Goal: Ask a question

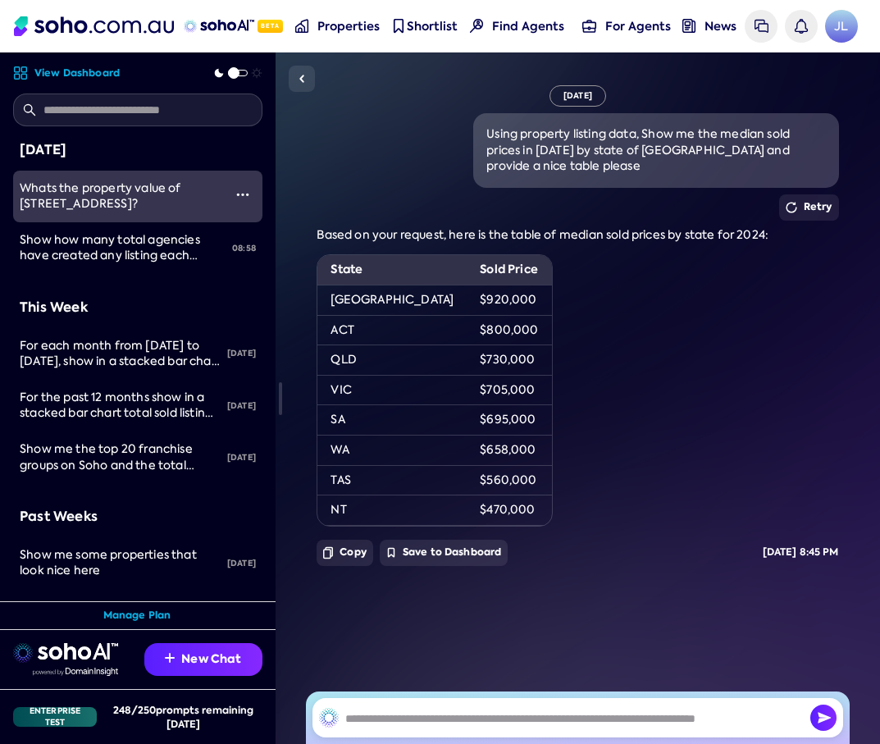
click at [91, 189] on span "Whats the property value of 508/176 Glenmore road?" at bounding box center [101, 195] width 162 height 31
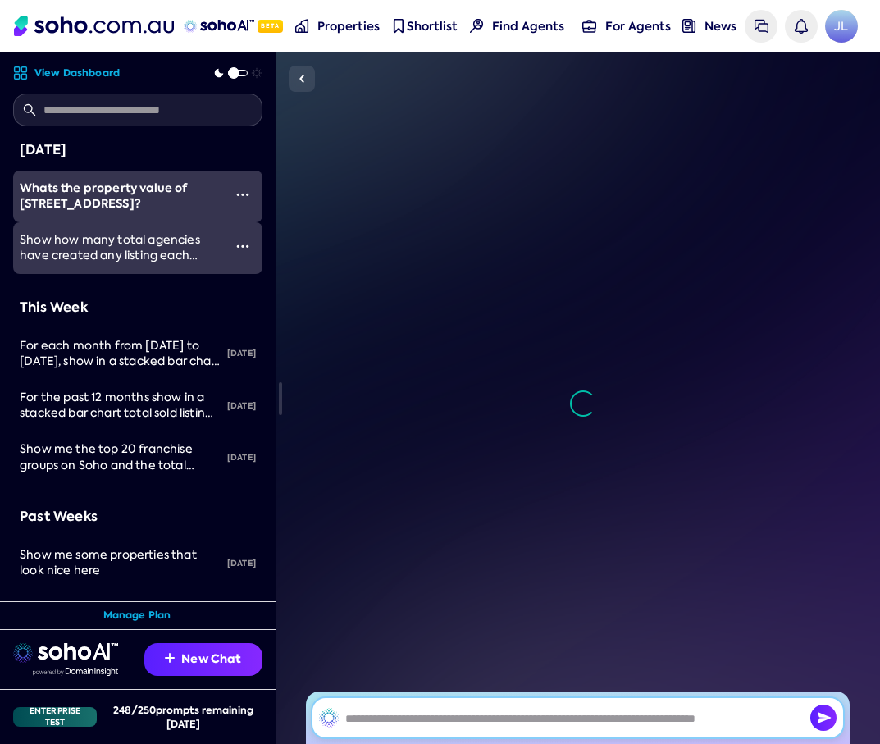
scroll to position [2676, 0]
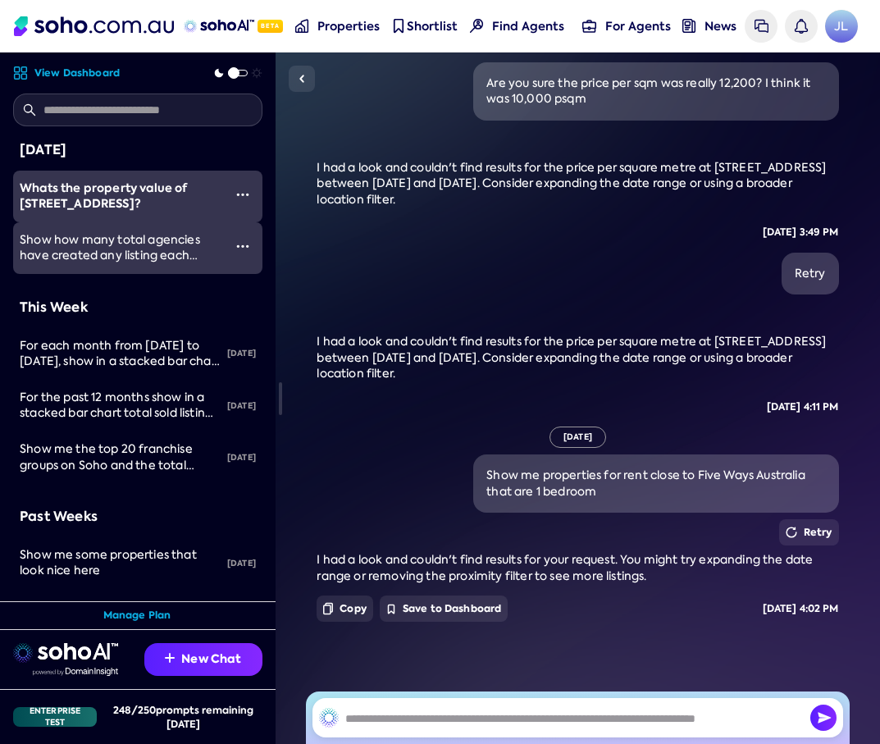
click at [133, 234] on span "Show how many total agencies have created any listing each month for the past 1…" at bounding box center [110, 263] width 180 height 63
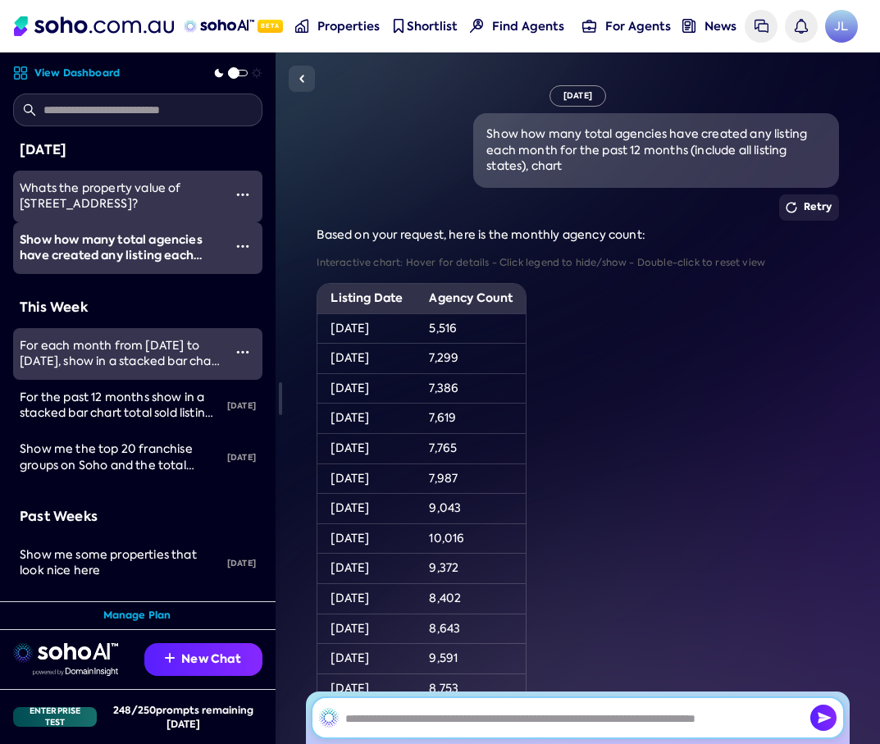
scroll to position [122, 0]
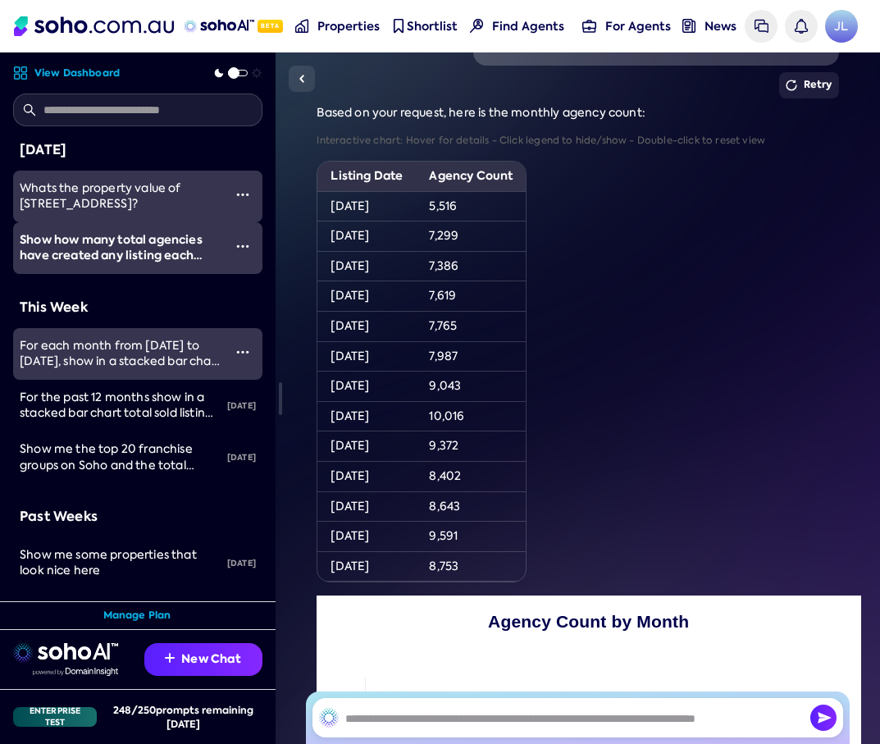
click at [131, 371] on link "For each month from 1st October 2024 to 30th September 2025, show in a stacked …" at bounding box center [118, 354] width 210 height 52
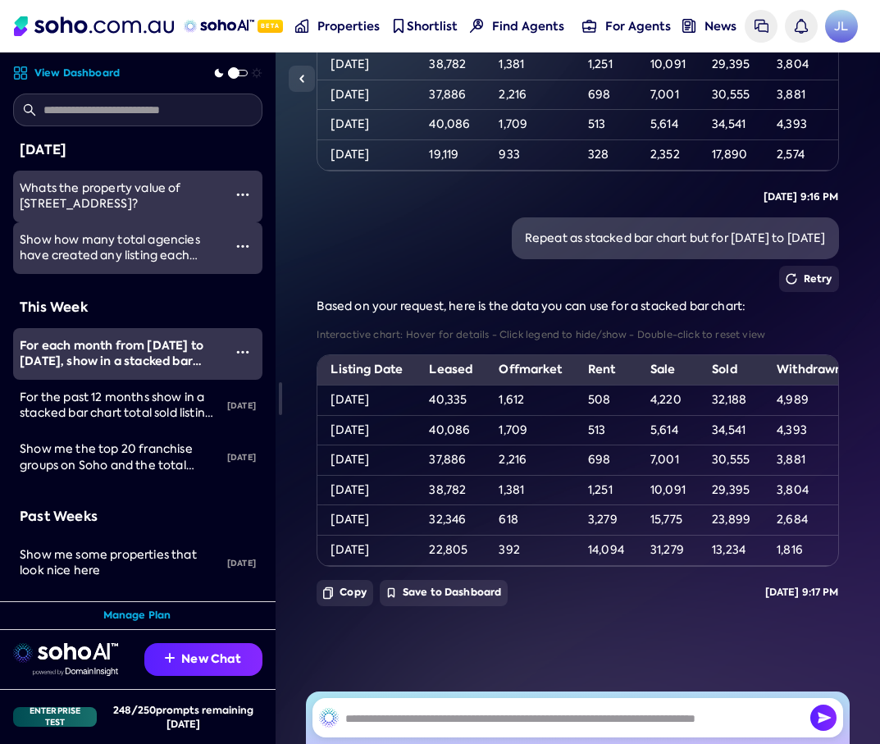
scroll to position [1798, 0]
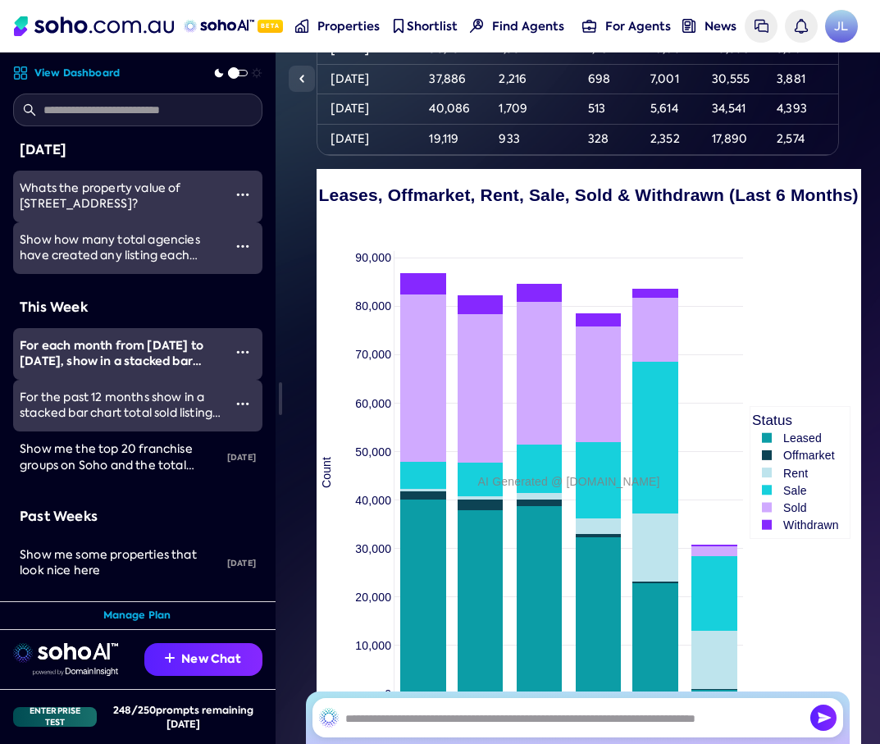
click at [127, 403] on span "For the past 12 months show in a stacked bar chart total sold listings, total s…" at bounding box center [120, 446] width 201 height 112
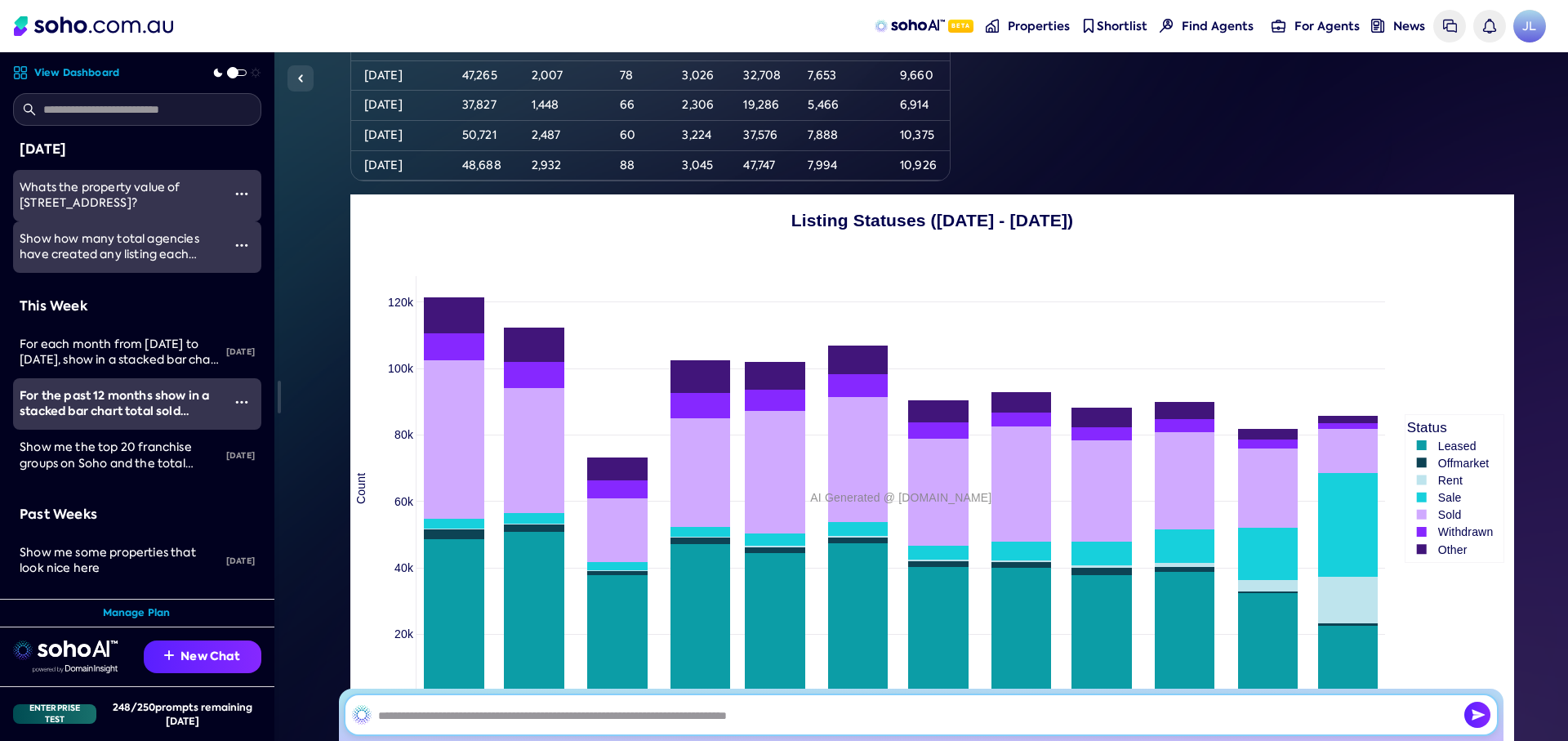
scroll to position [6839, 0]
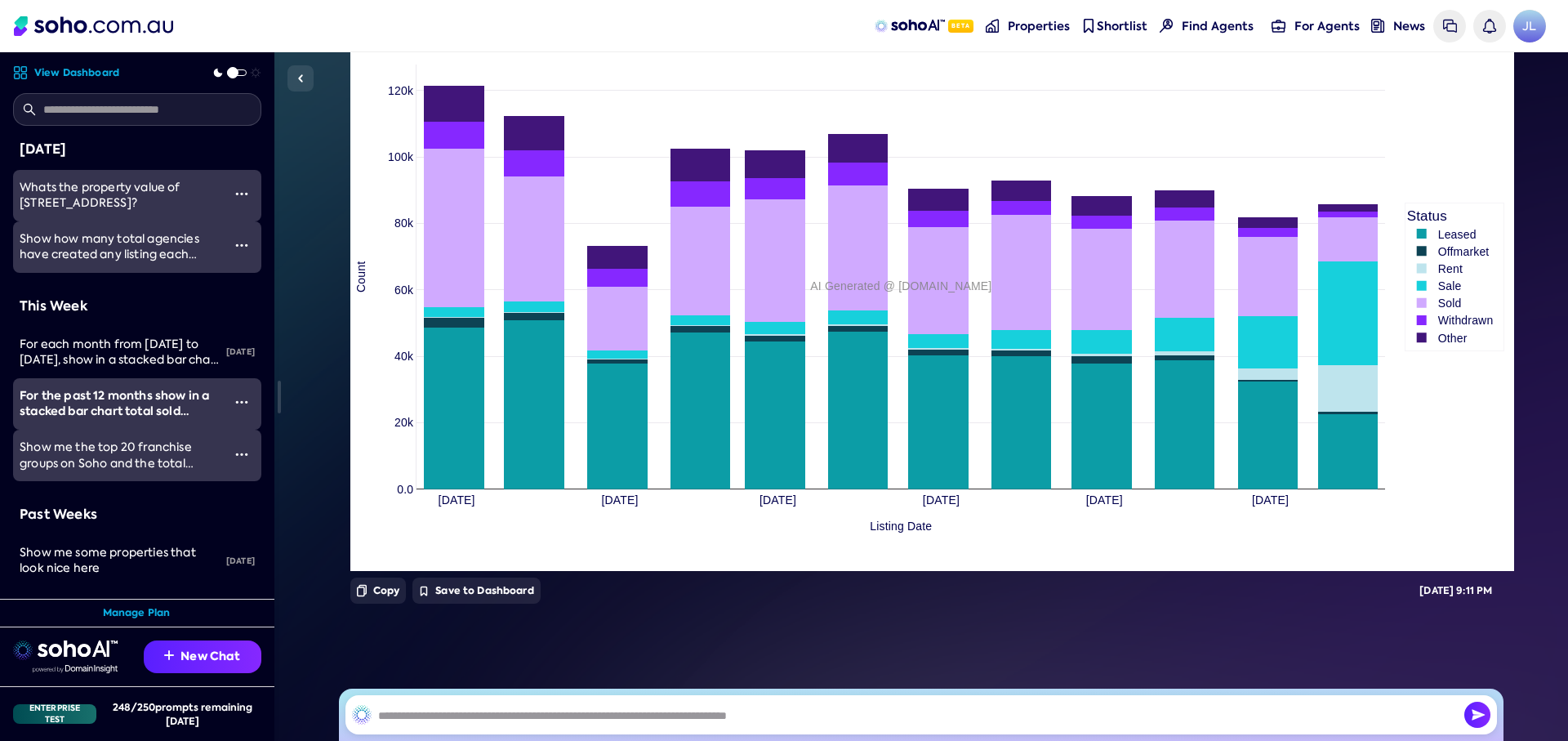
click at [165, 471] on span "Show me the top 20 franchise groups on Soho and the total volume of property is…" at bounding box center [107, 470] width 174 height 63
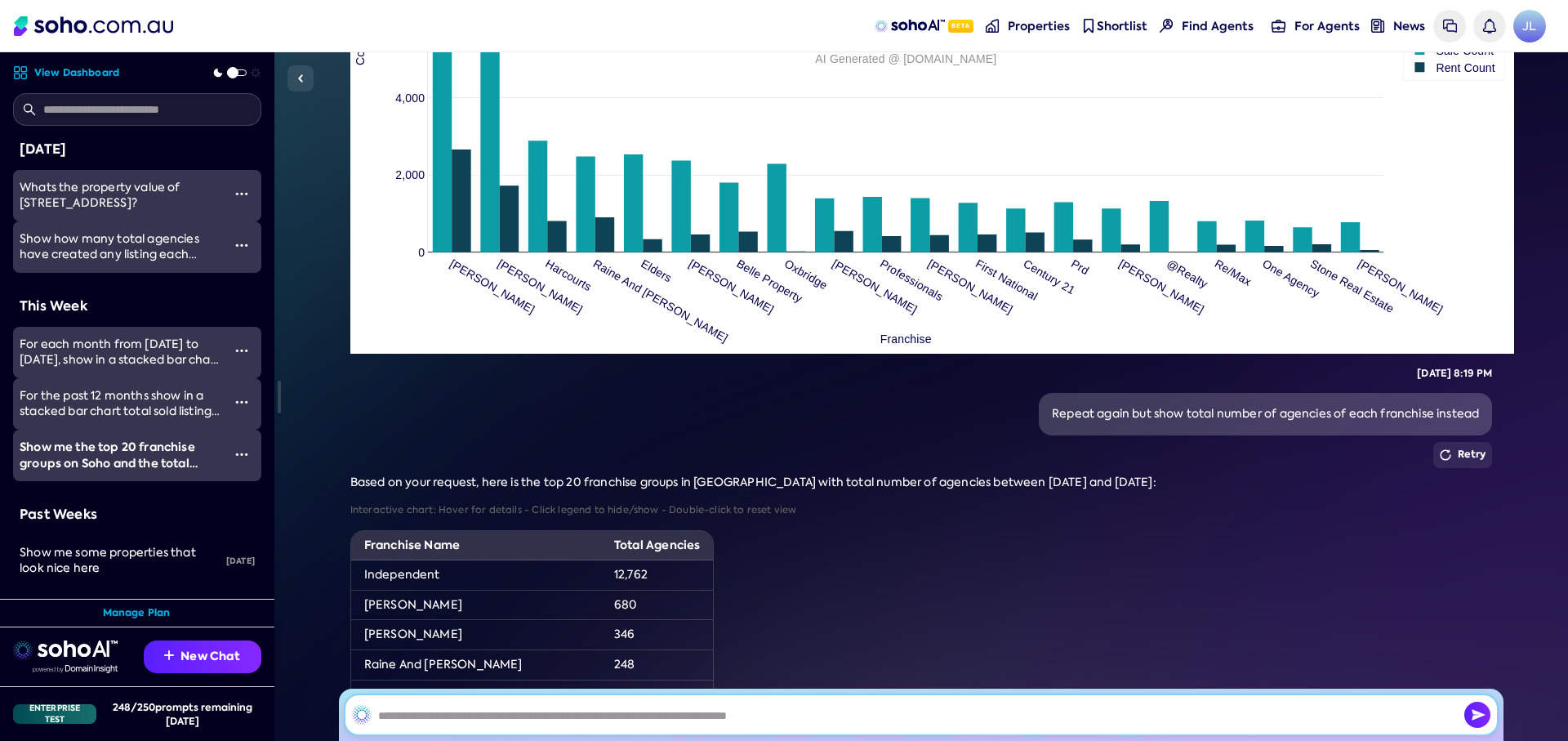
scroll to position [2506, 0]
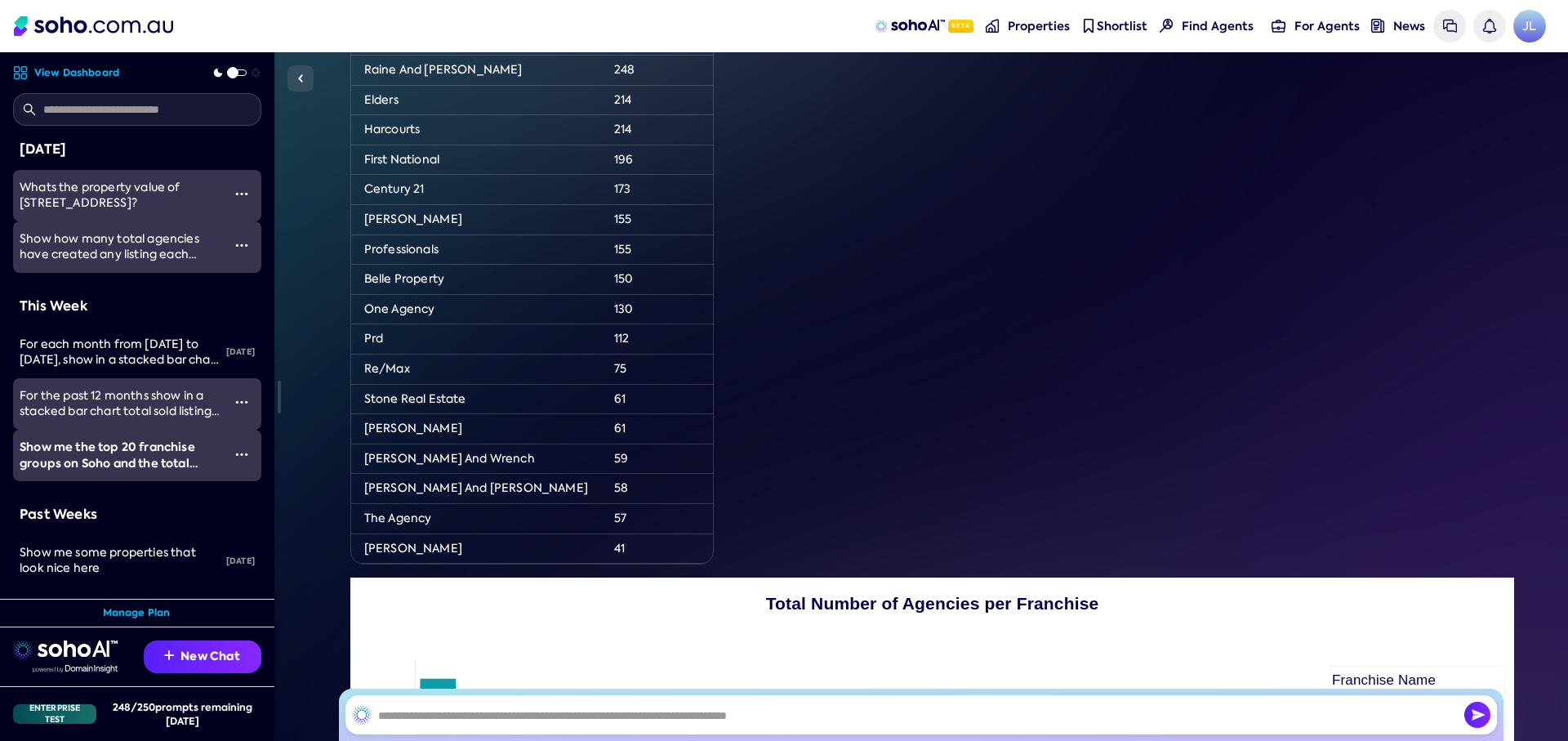
click at [120, 236] on span "Show how many total agencies have created any listing each month for the past 1…" at bounding box center [110, 262] width 179 height 63
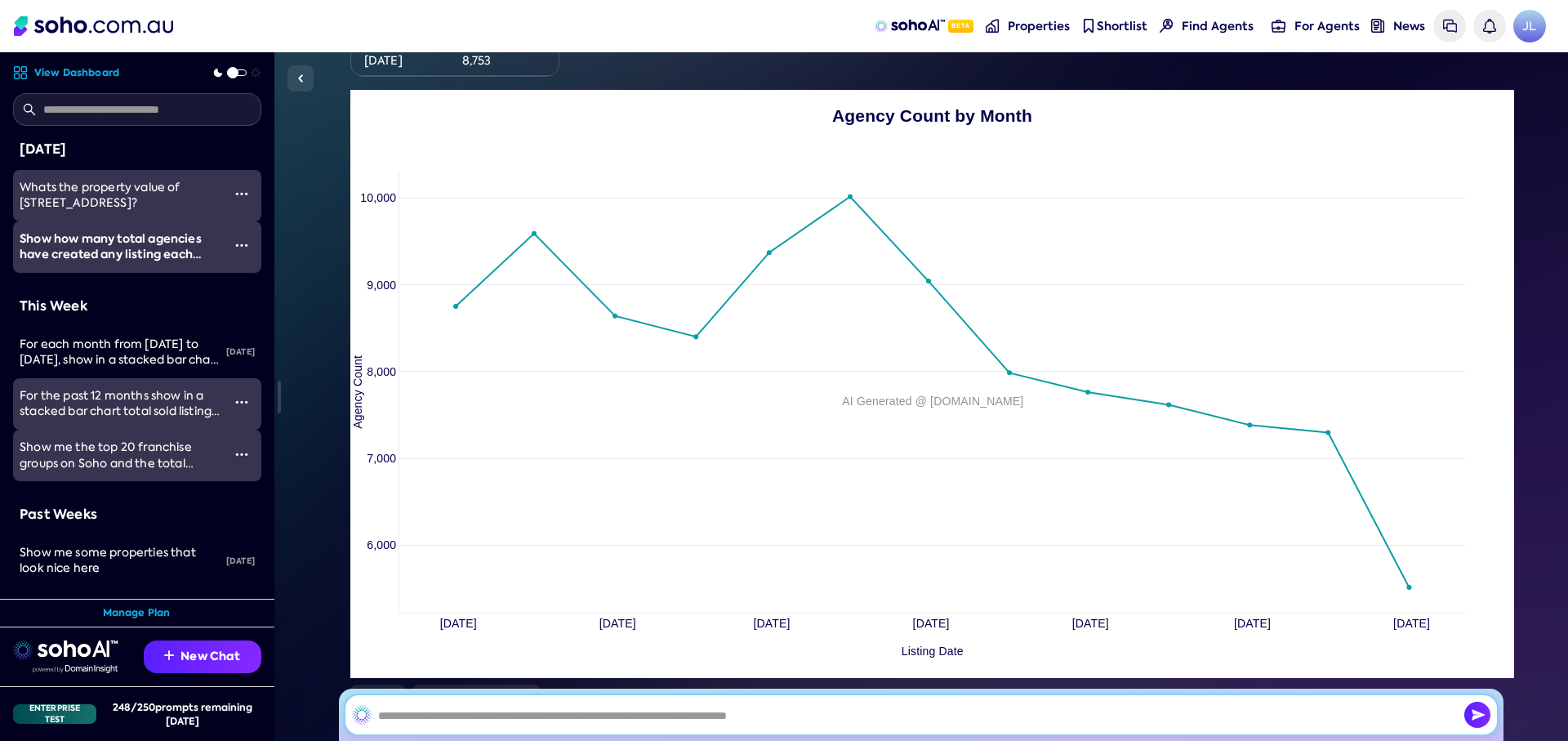
scroll to position [700, 0]
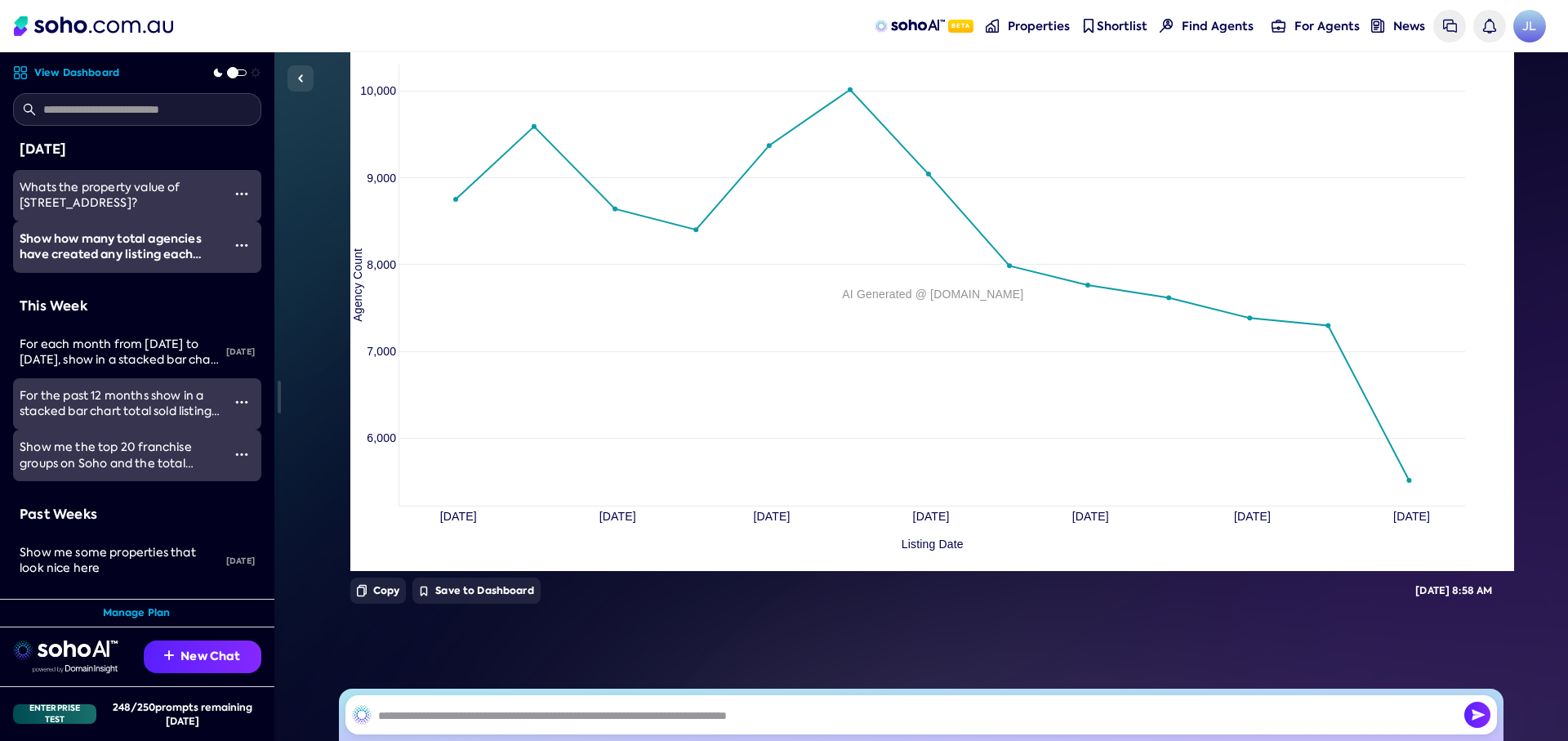
click at [138, 197] on span "Whats the property value of 508/176 Glenmore road?" at bounding box center [101, 194] width 161 height 31
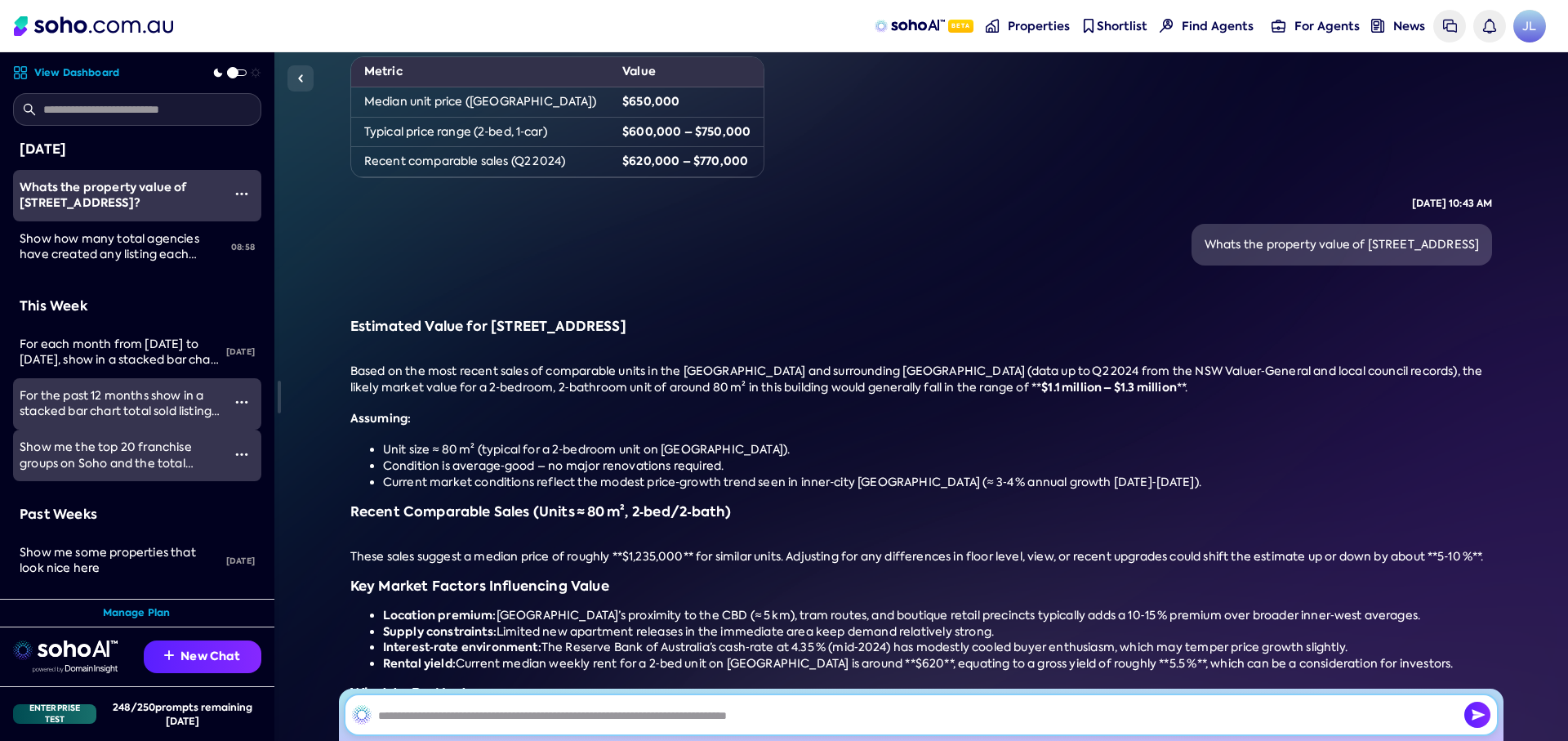
scroll to position [464, 0]
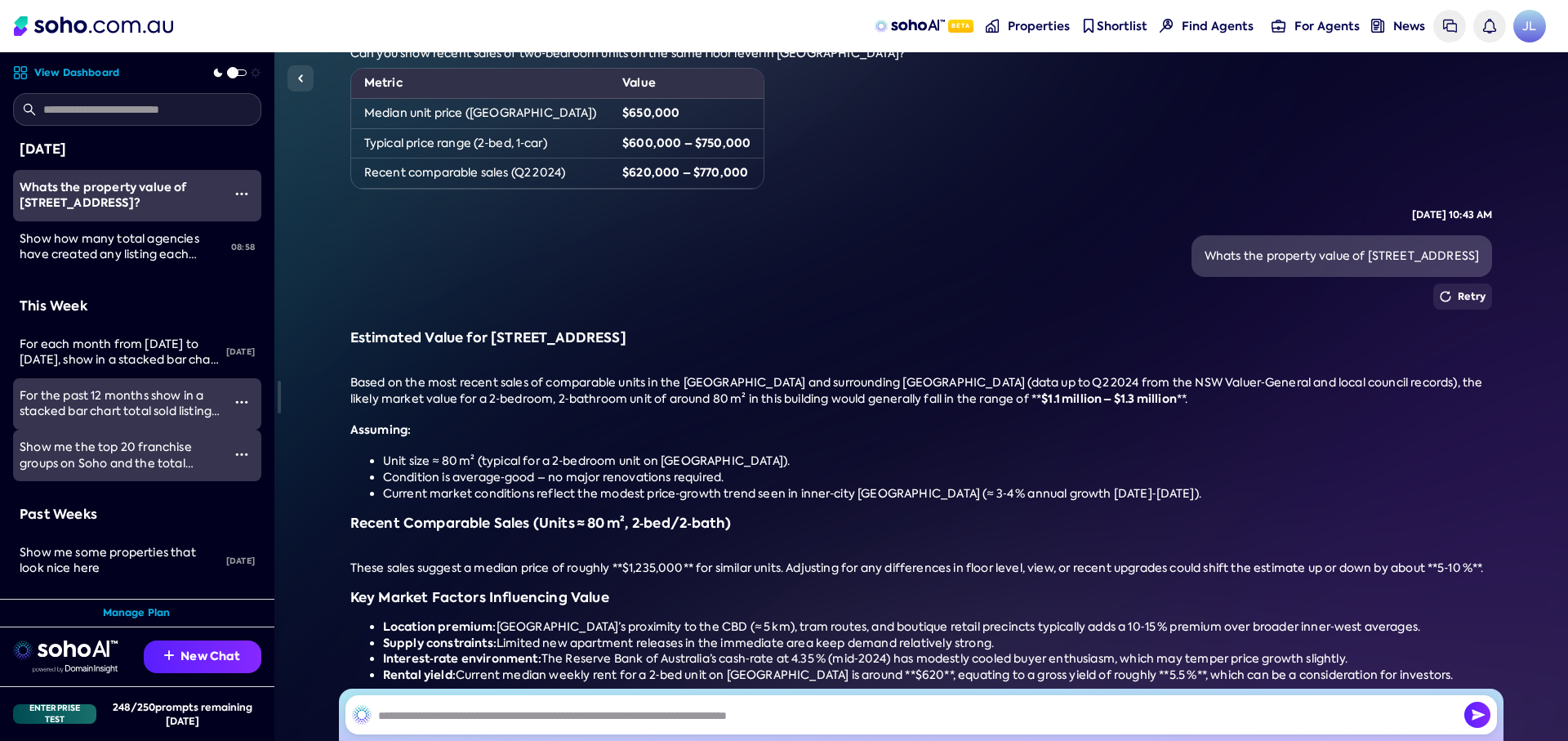
click at [875, 258] on div "Whats the property value of 508/176 Glenmore road, Padding NSW 2021" at bounding box center [1342, 256] width 275 height 16
copy div "Whats the property value of 508/176 Glenmore road, Padding NSW 2021"
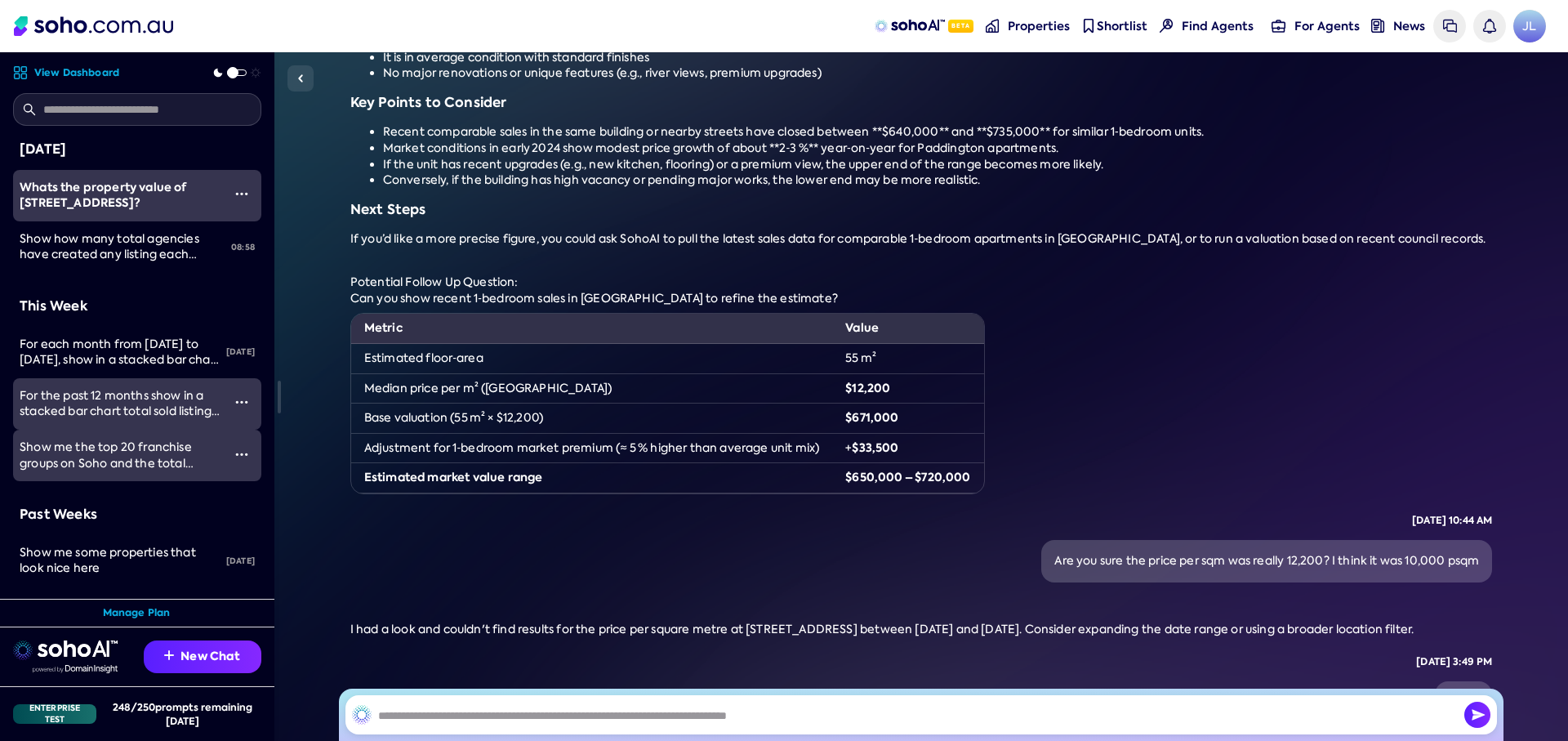
scroll to position [2073, 0]
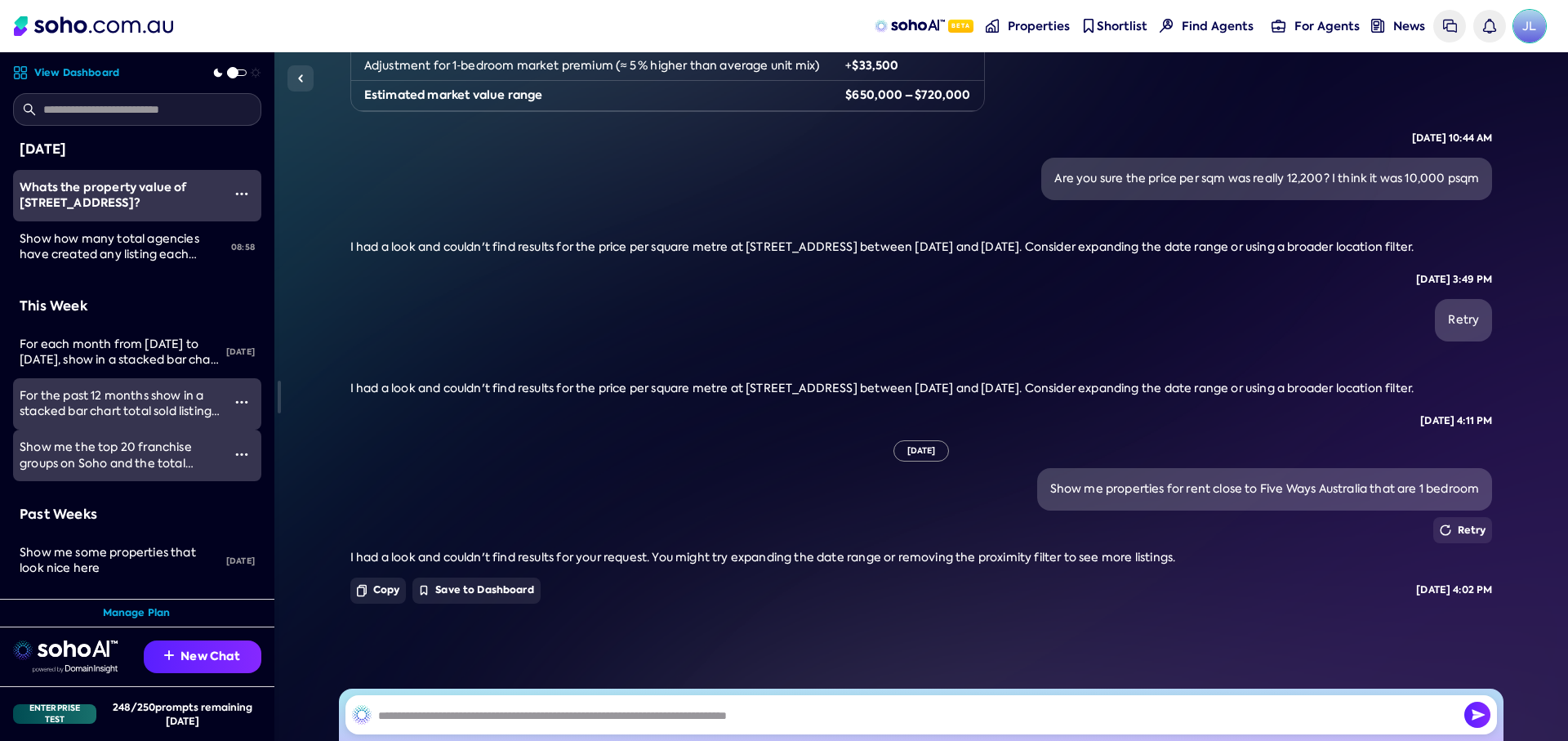
click at [875, 25] on span "JL" at bounding box center [1529, 26] width 33 height 33
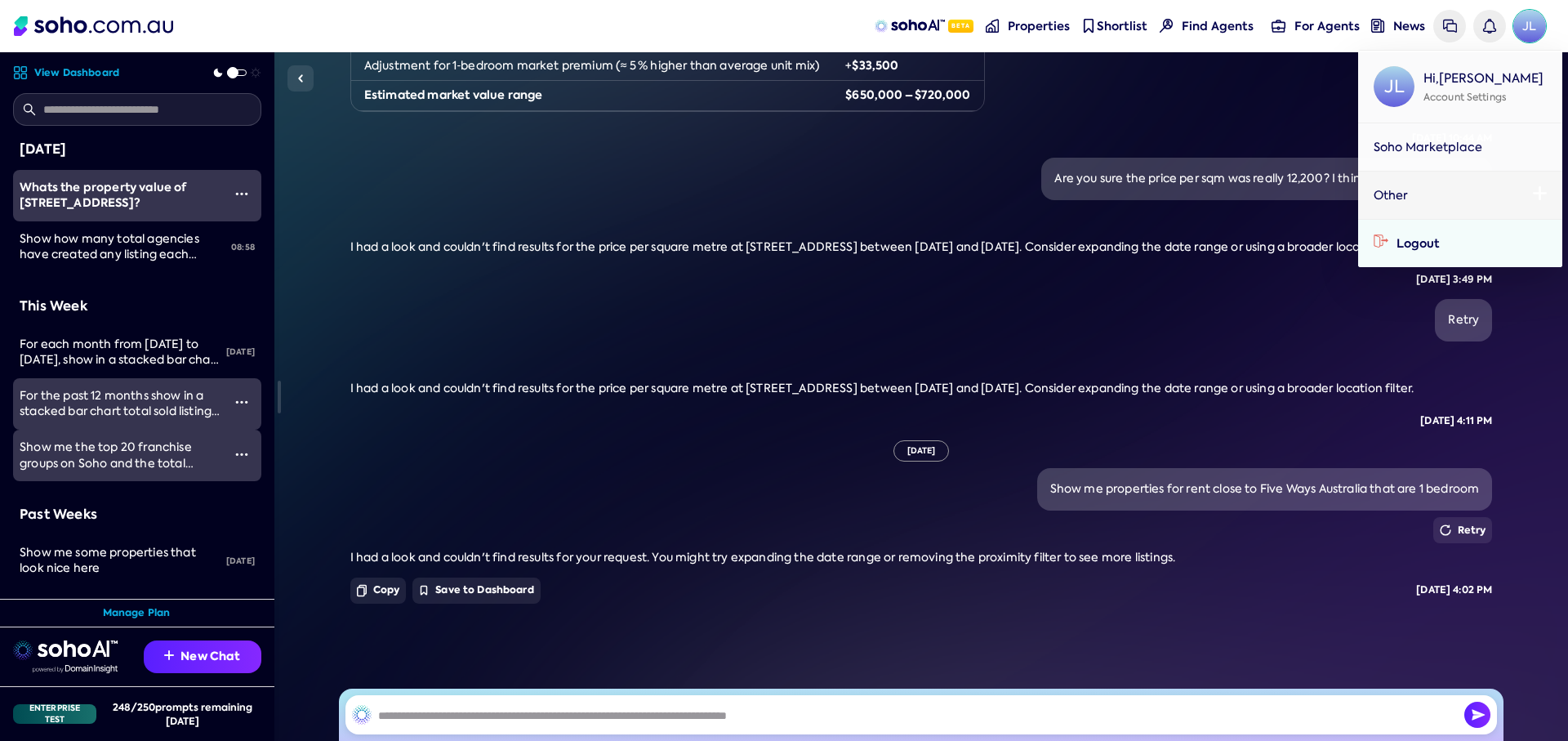
click at [875, 249] on span "Logout" at bounding box center [1418, 243] width 43 height 16
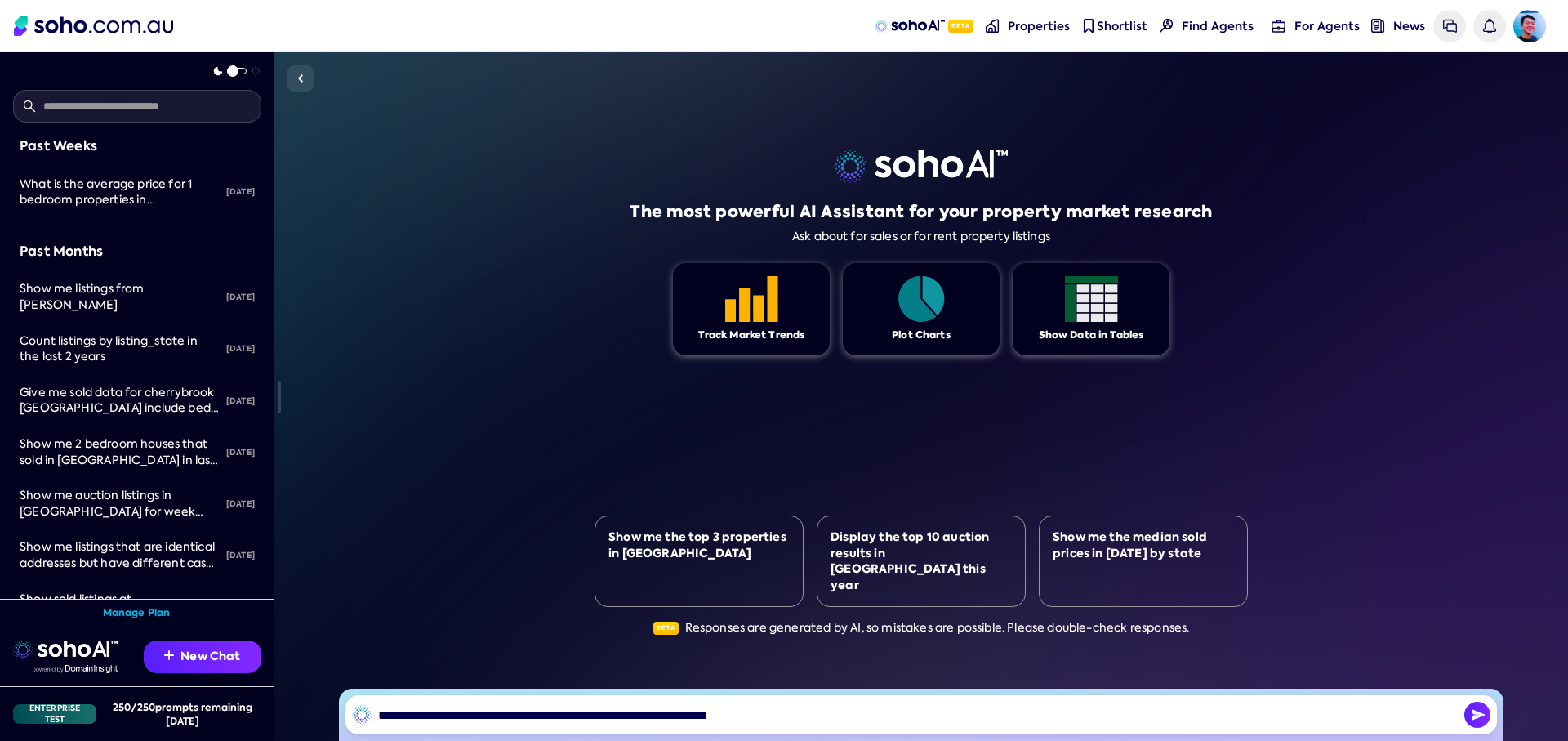
type input "**********"
